Goal: Navigation & Orientation: Find specific page/section

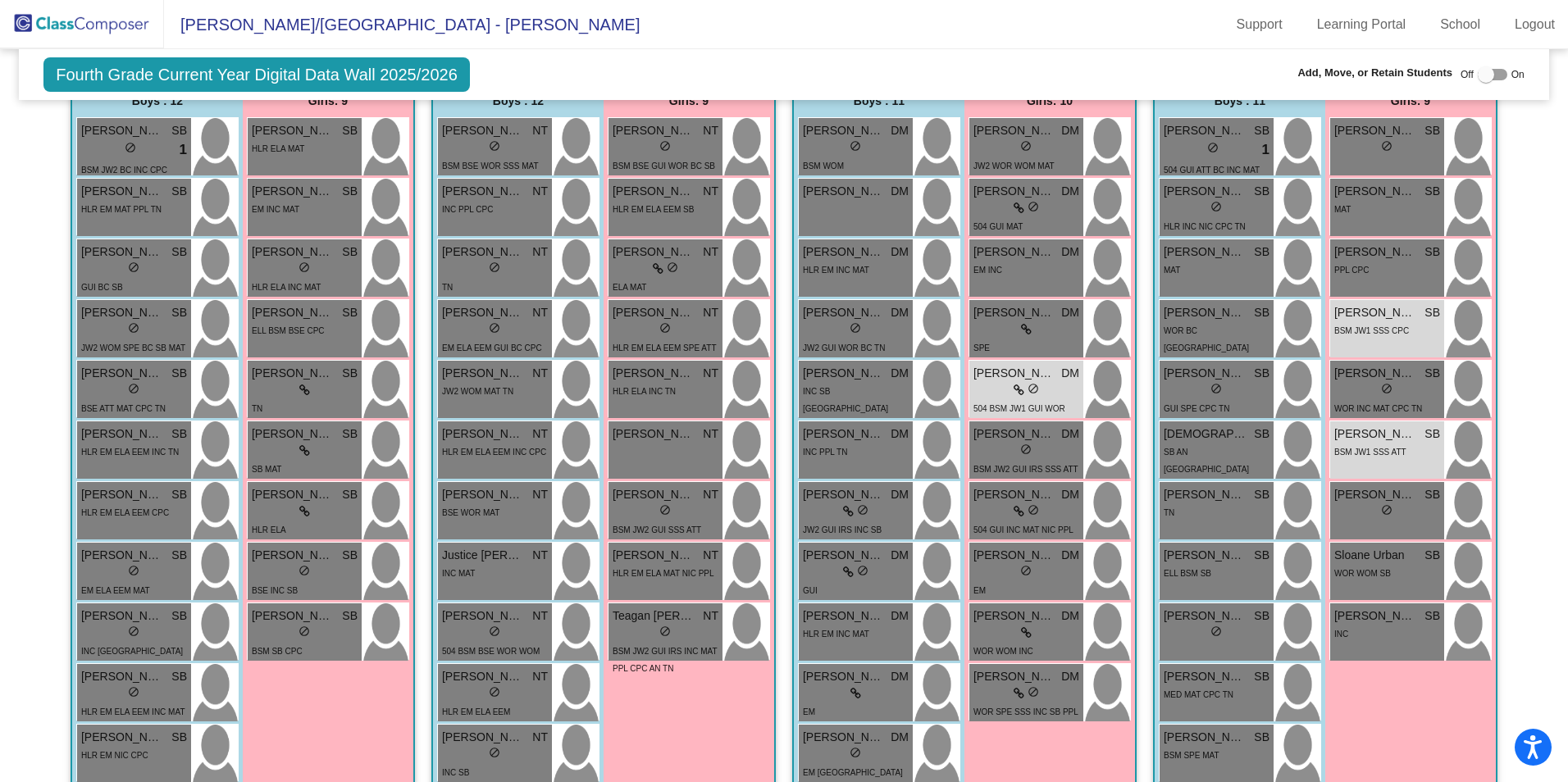
scroll to position [328, 0]
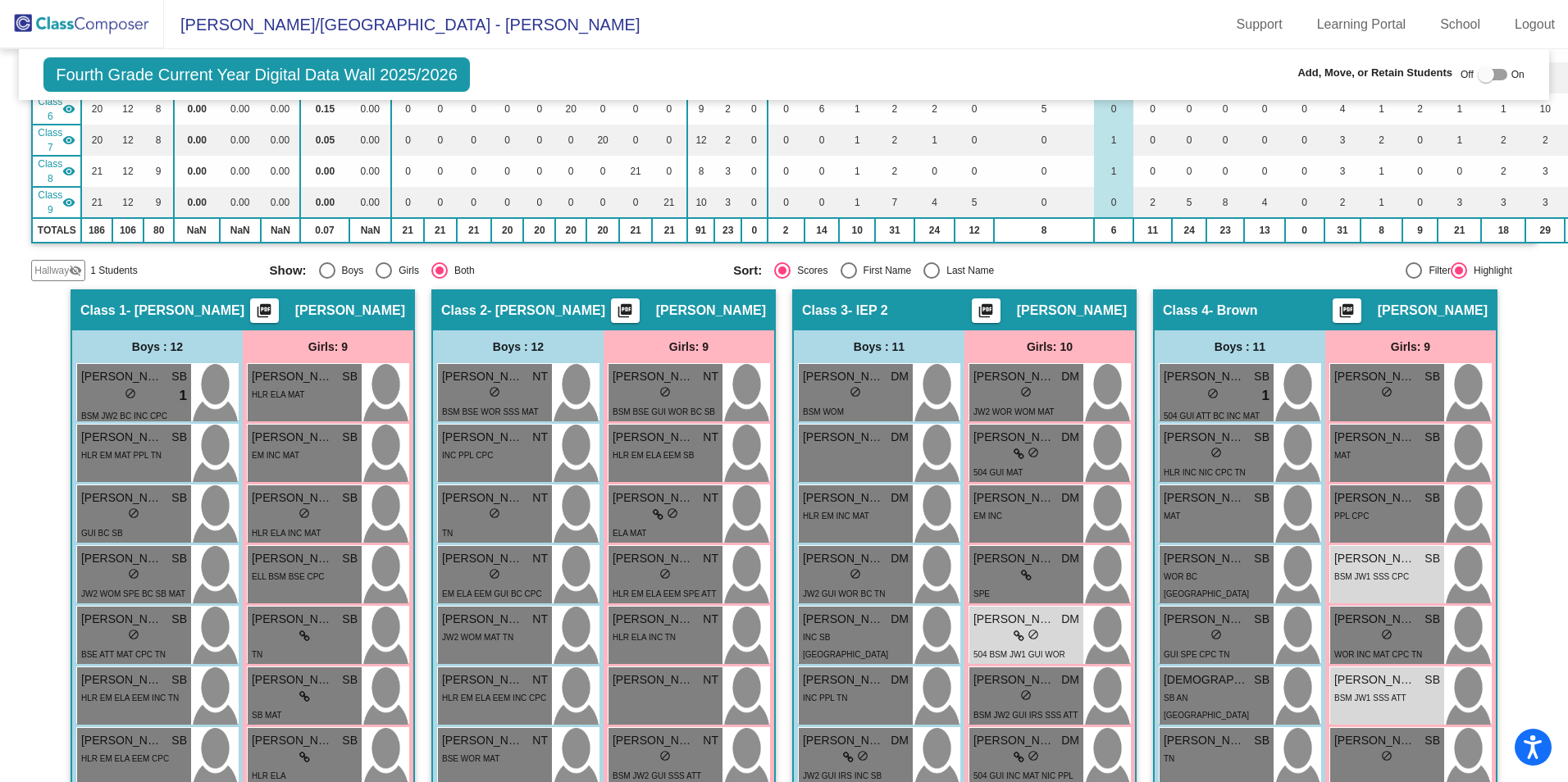
click at [60, 26] on img at bounding box center [82, 24] width 164 height 48
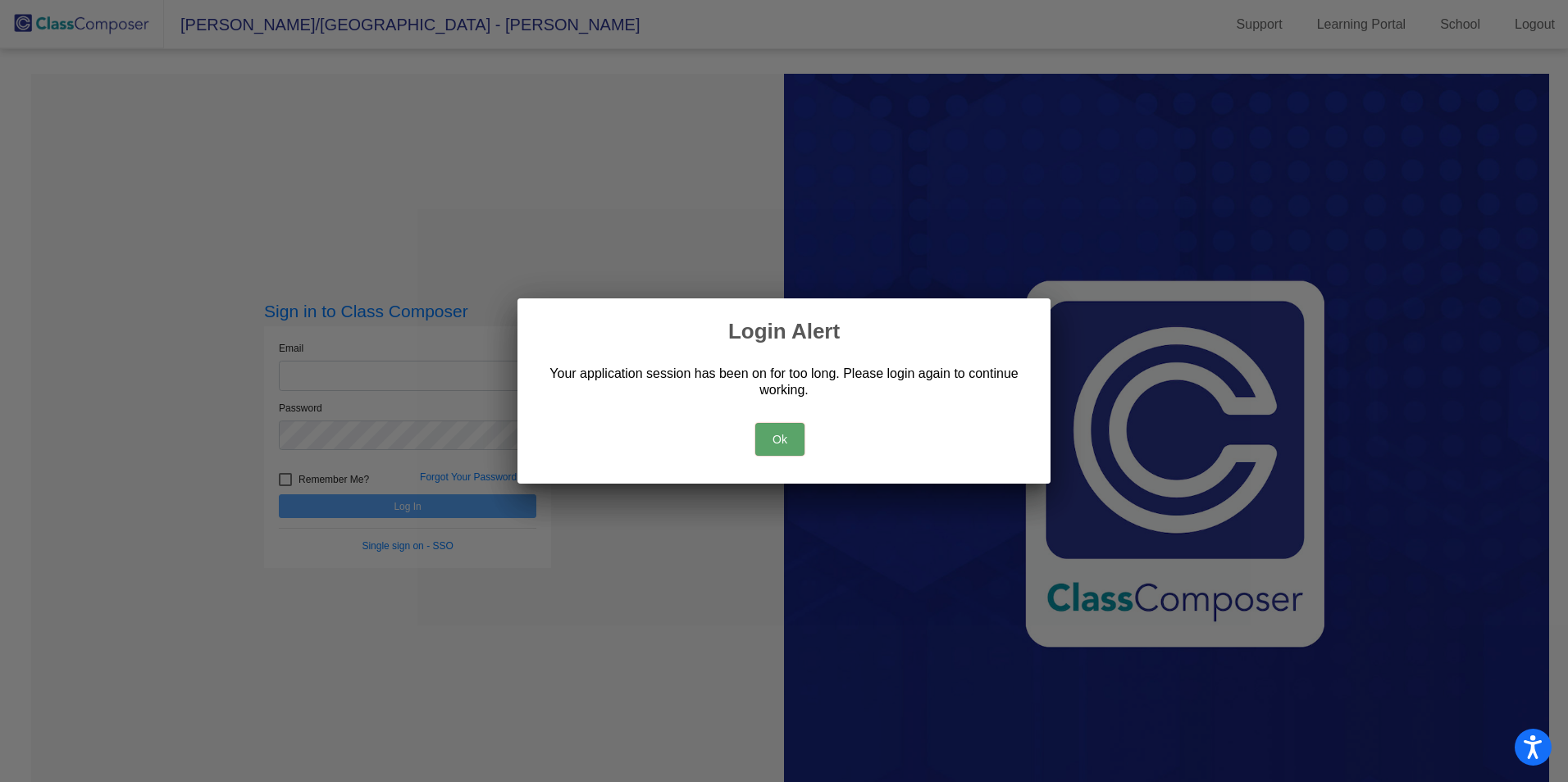
click at [771, 440] on button "Ok" at bounding box center [780, 439] width 49 height 33
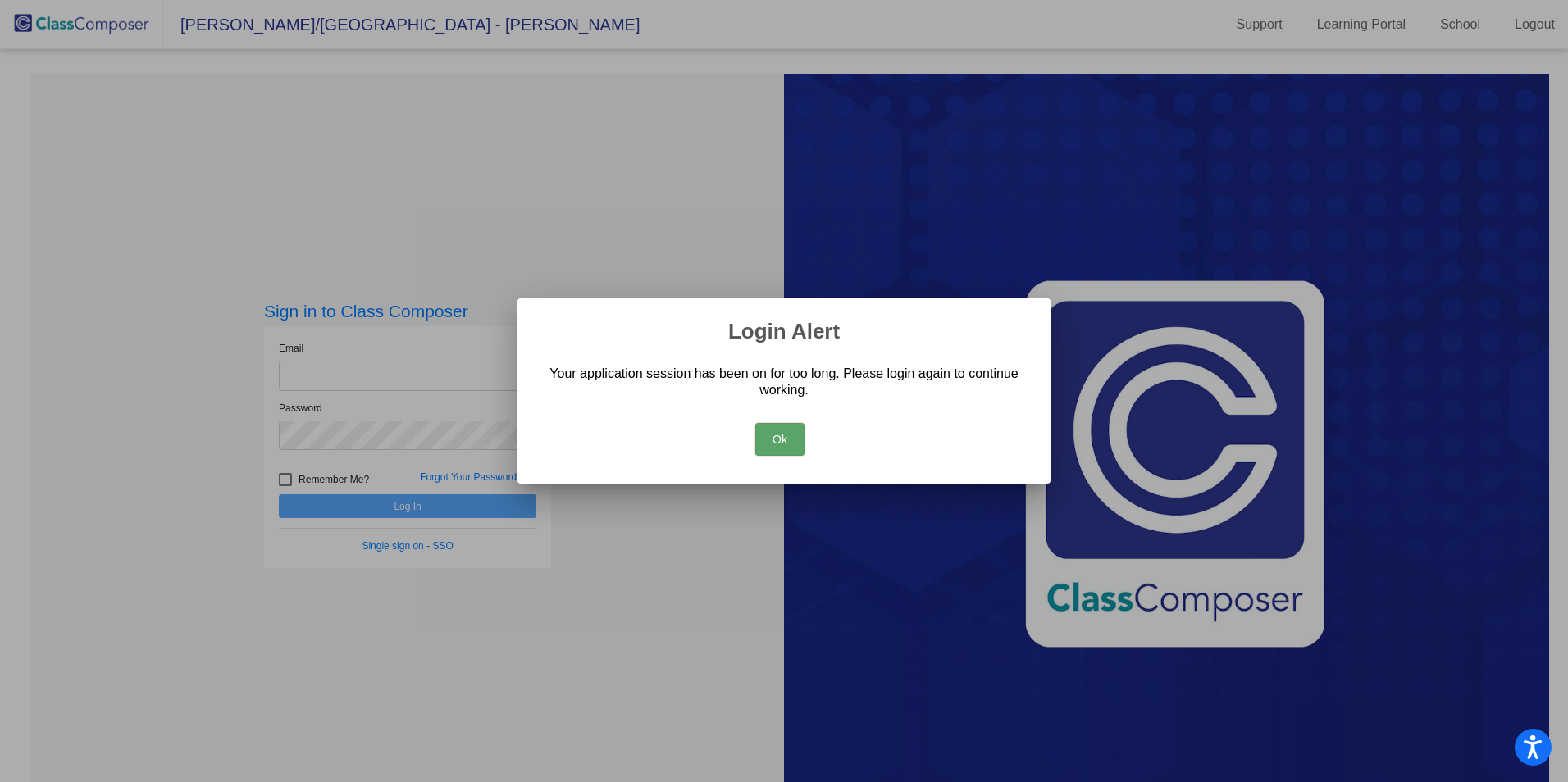
click at [781, 435] on button "Ok" at bounding box center [780, 439] width 49 height 33
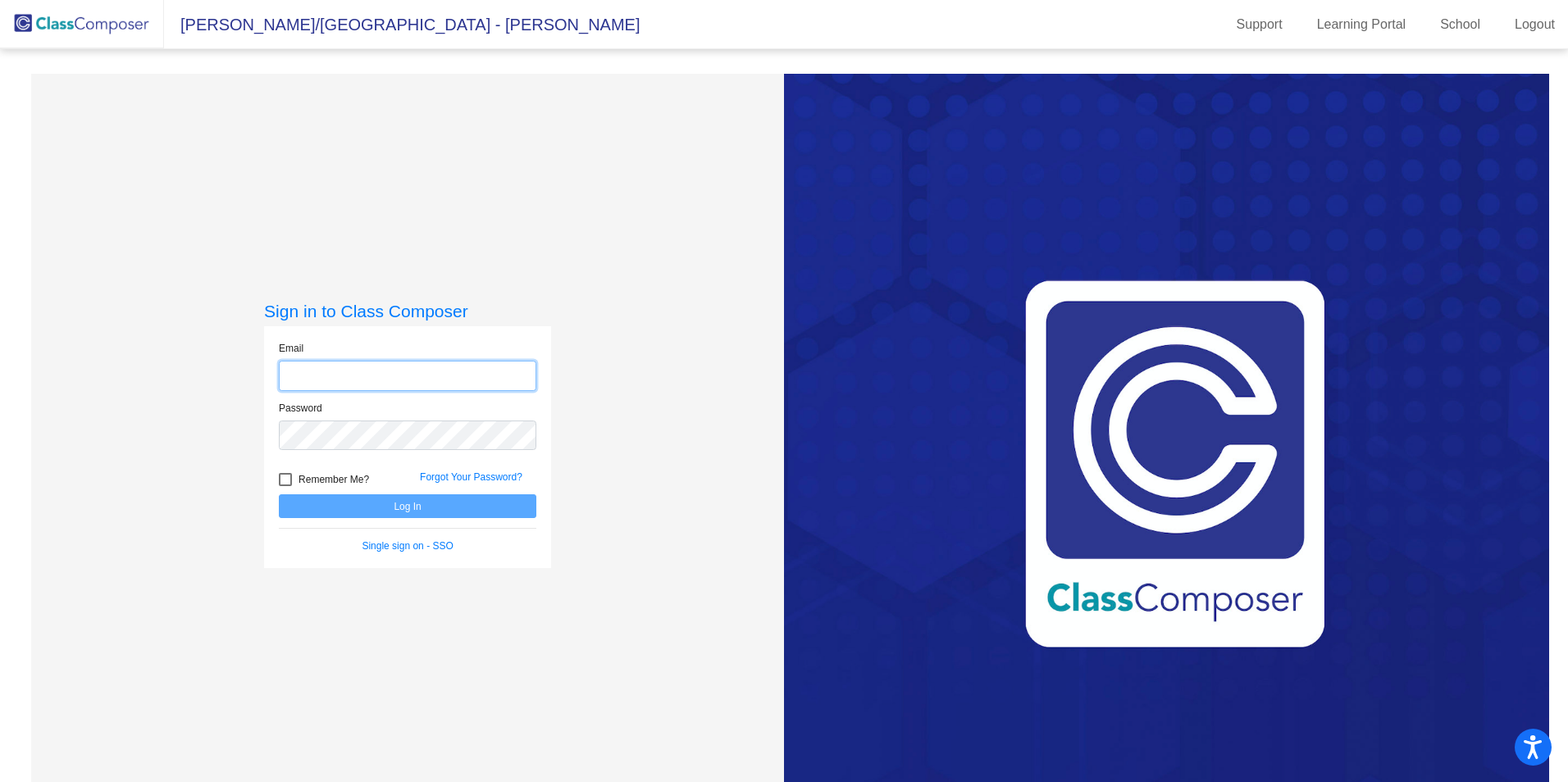
click at [414, 375] on input "email" at bounding box center [407, 376] width 258 height 30
type input "[EMAIL_ADDRESS][DOMAIN_NAME]"
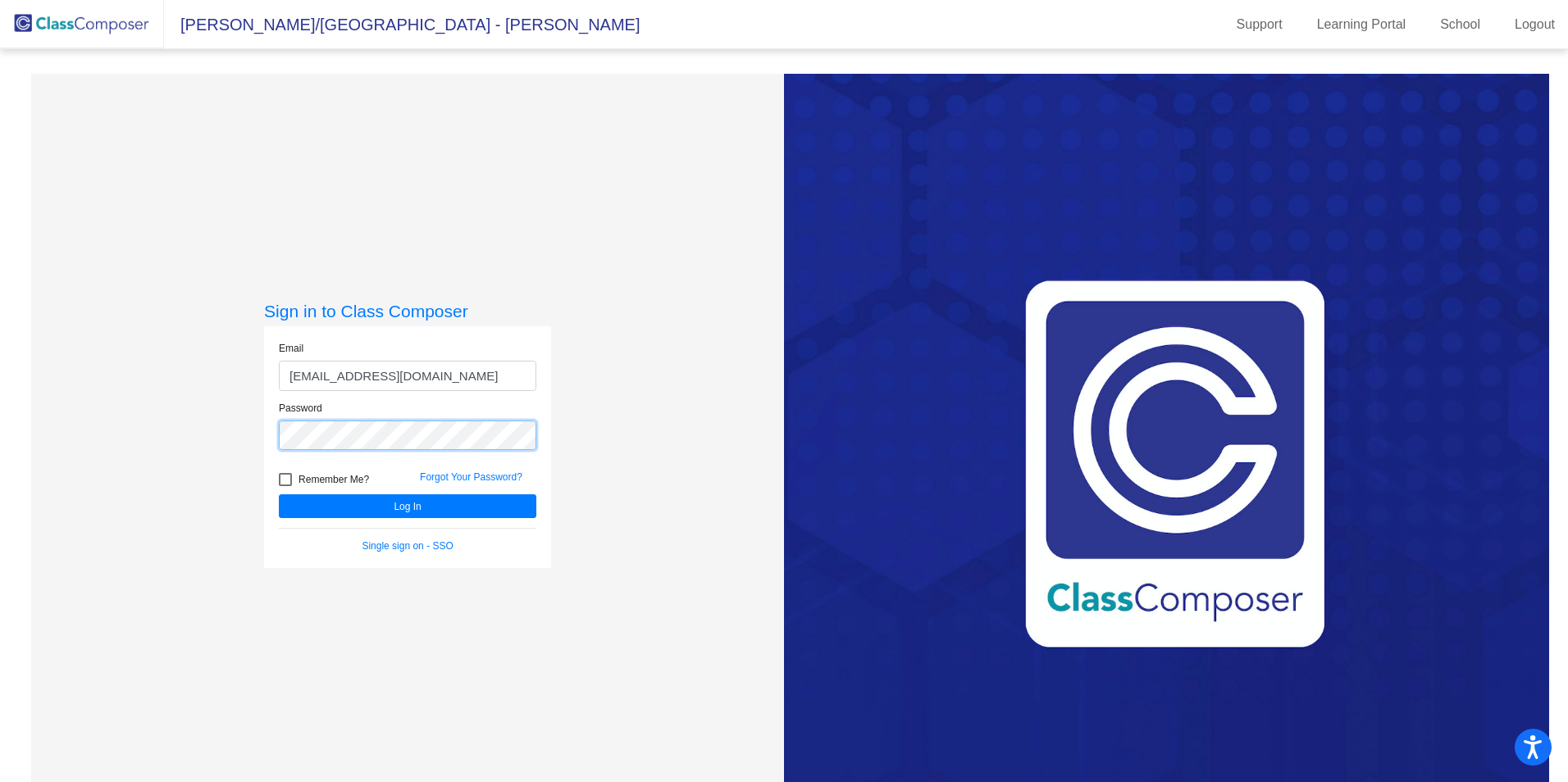
click at [279, 494] on button "Log In" at bounding box center [407, 506] width 258 height 24
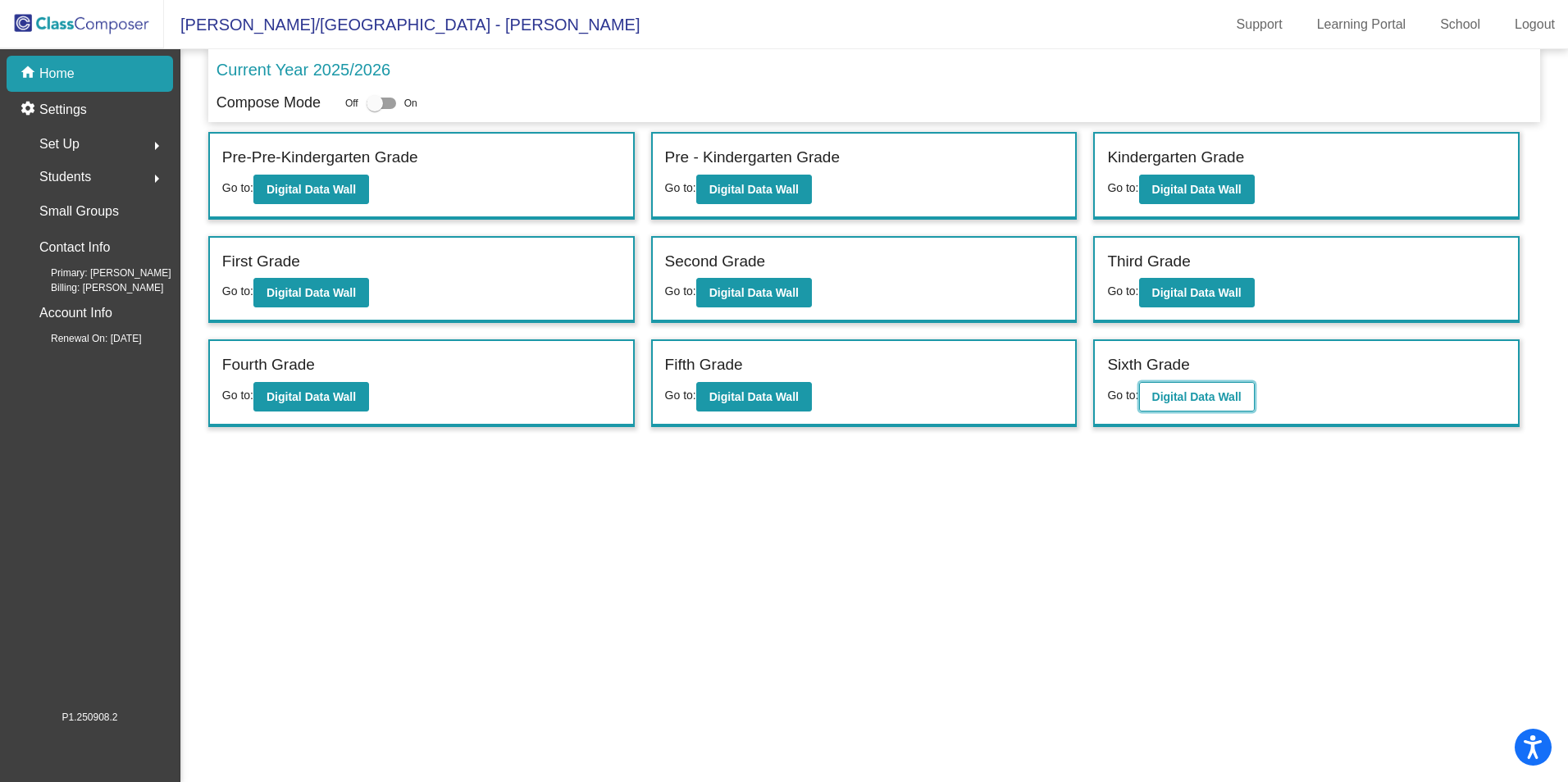
click at [1224, 391] on b "Digital Data Wall" at bounding box center [1198, 397] width 90 height 13
